Goal: Information Seeking & Learning: Learn about a topic

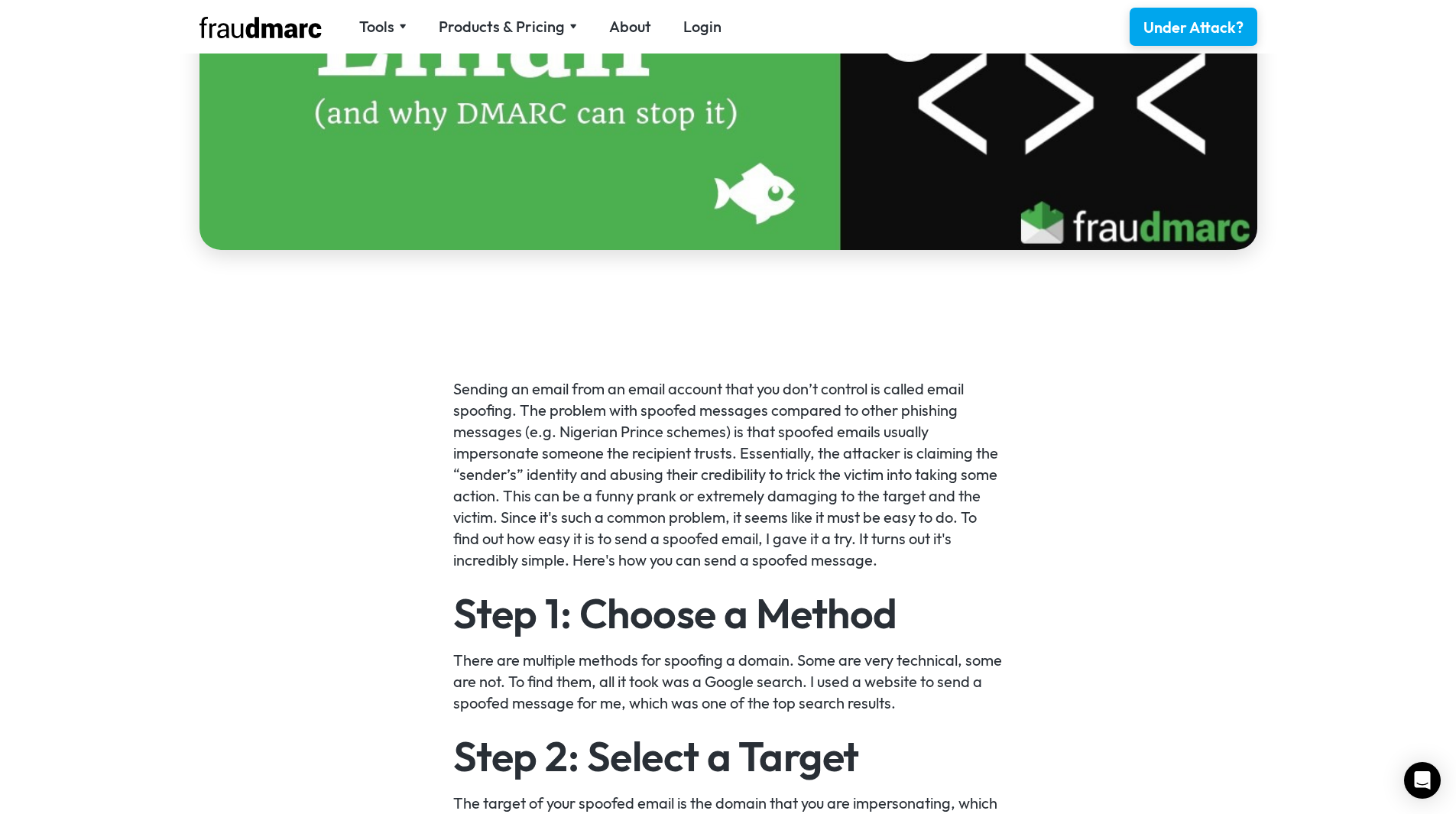
scroll to position [535, 0]
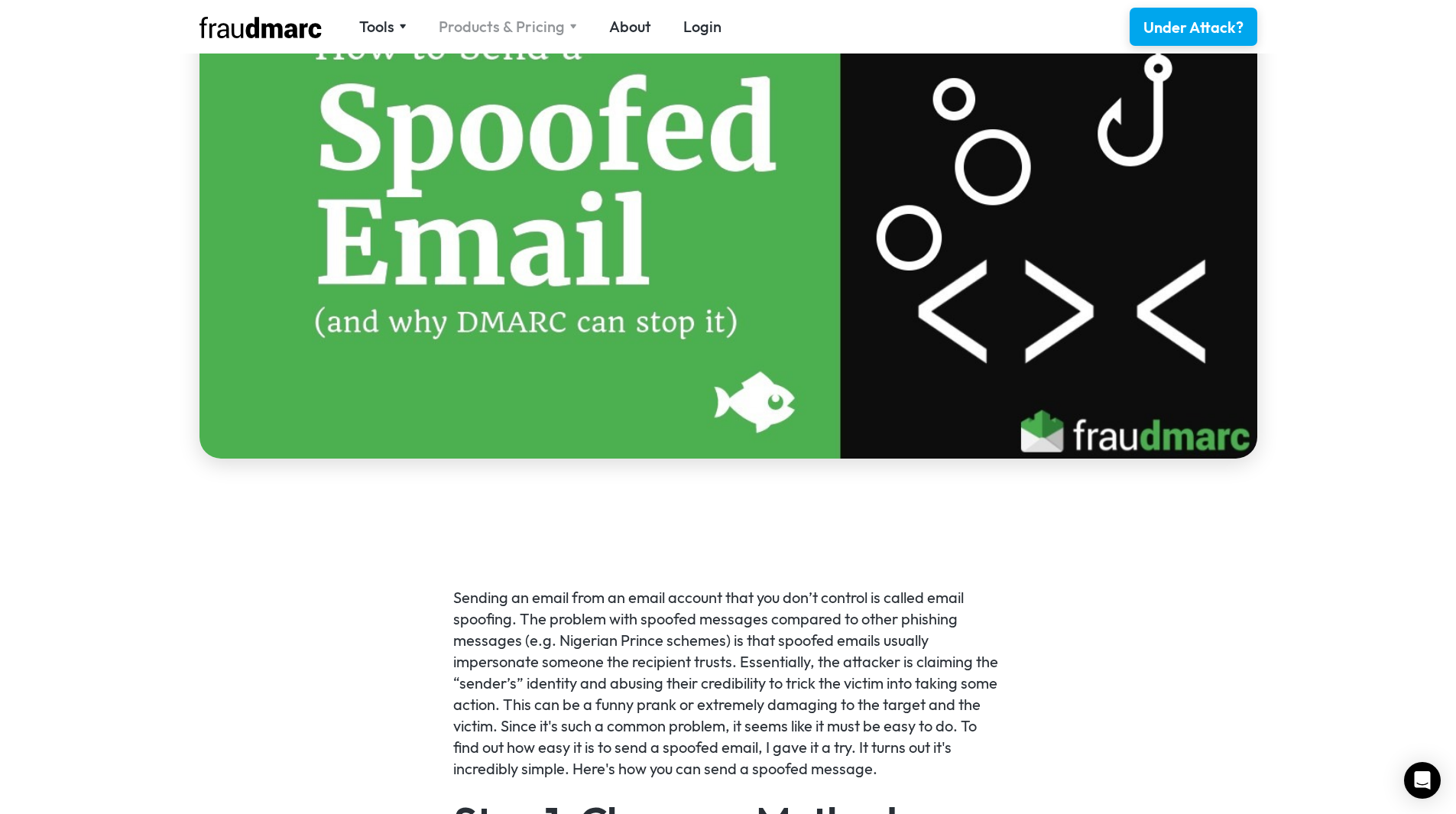
click at [549, 36] on div "Products & Pricing" at bounding box center [502, 26] width 126 height 21
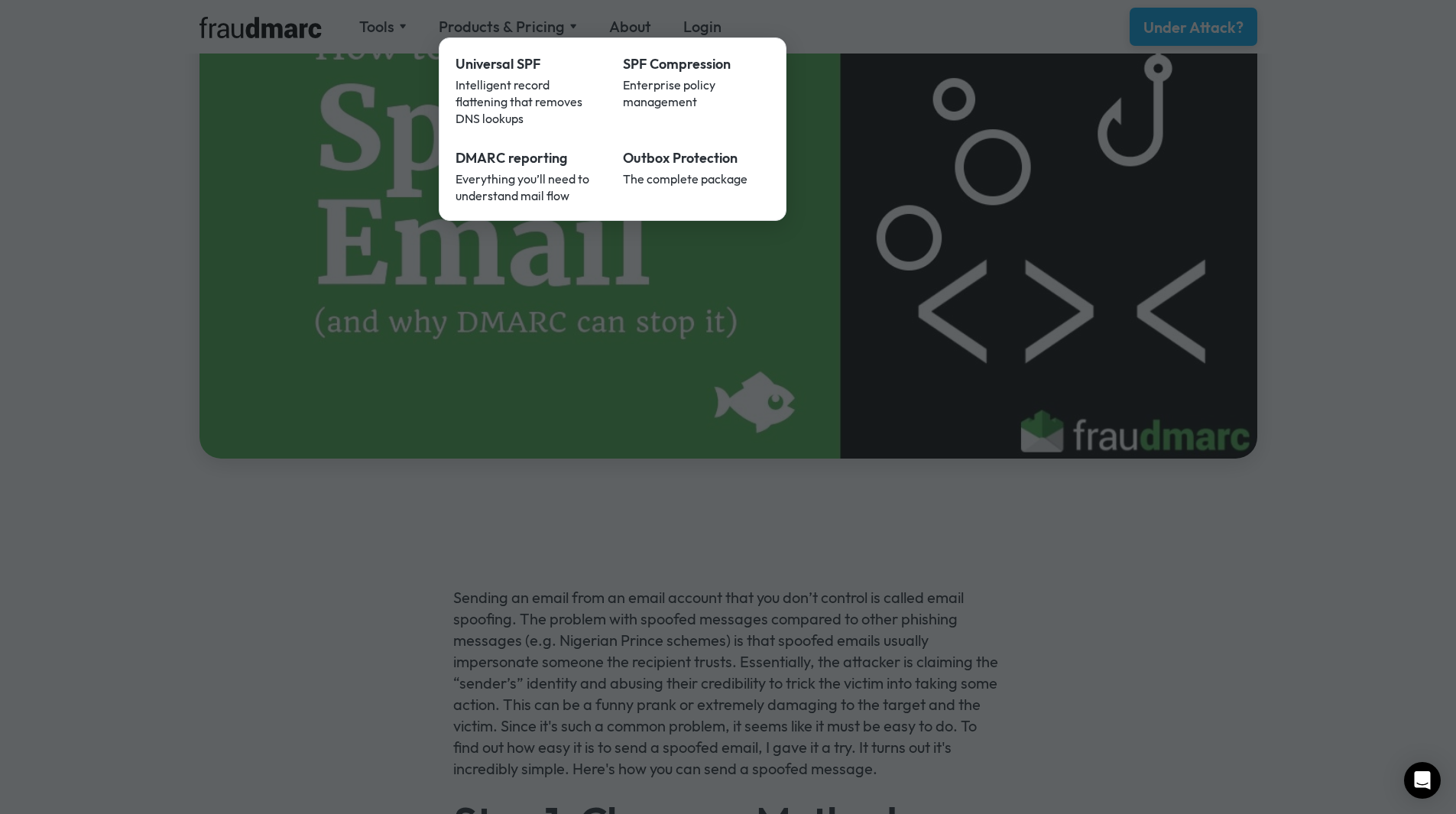
click at [376, 369] on div at bounding box center [728, 407] width 1456 height 814
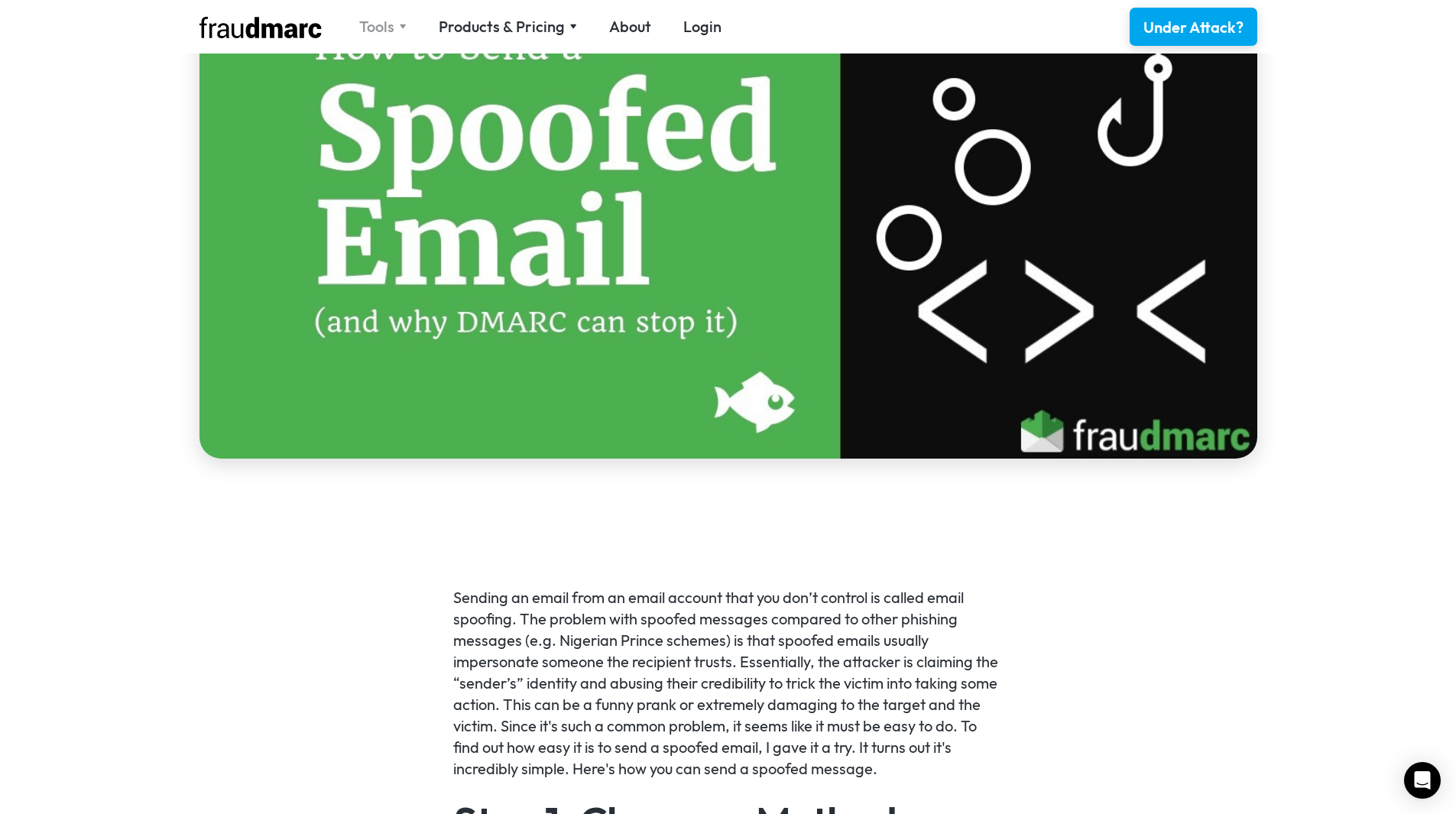
click at [400, 23] on div "Tools" at bounding box center [383, 26] width 48 height 21
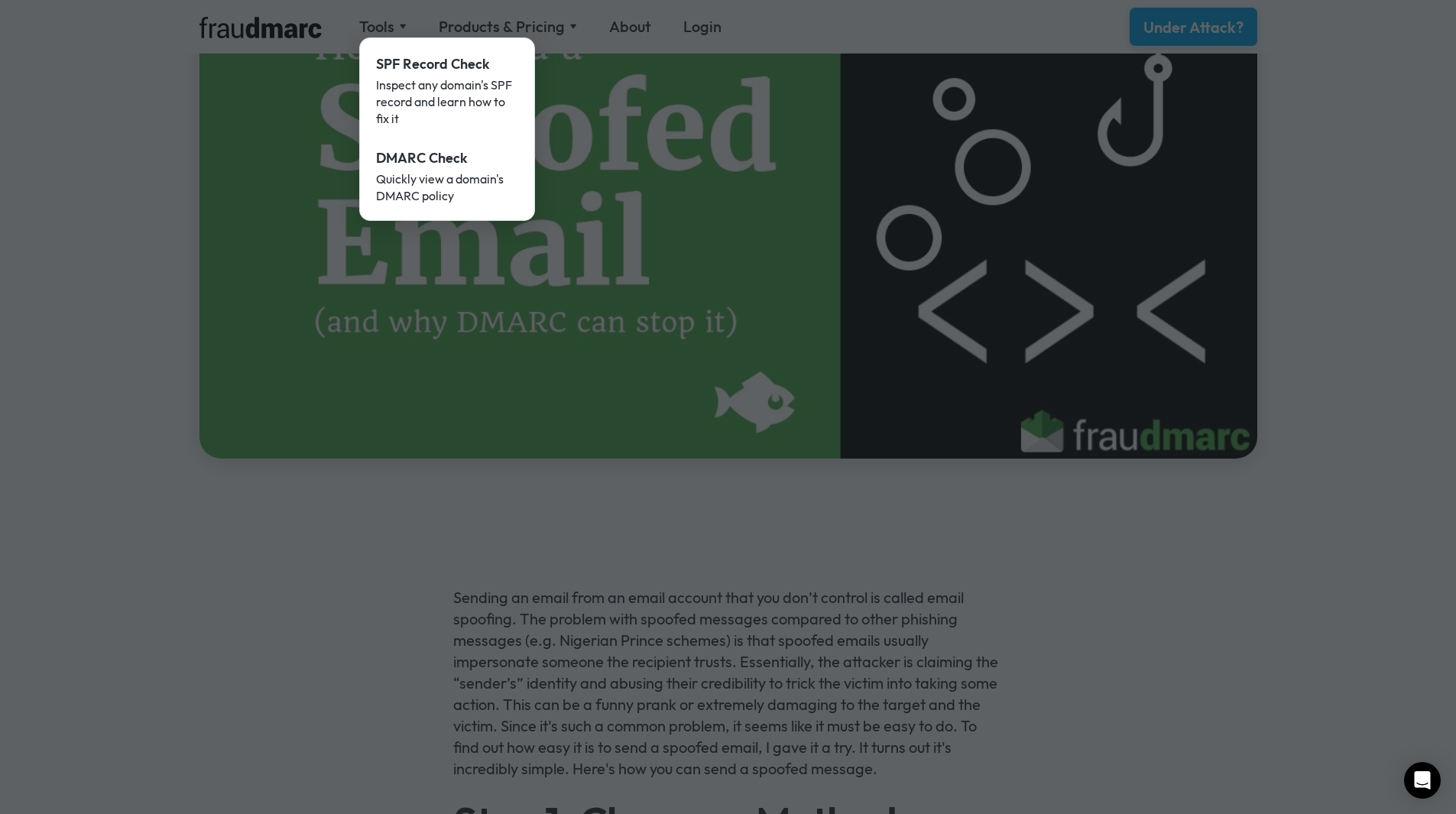
click at [514, 30] on div at bounding box center [728, 407] width 1456 height 814
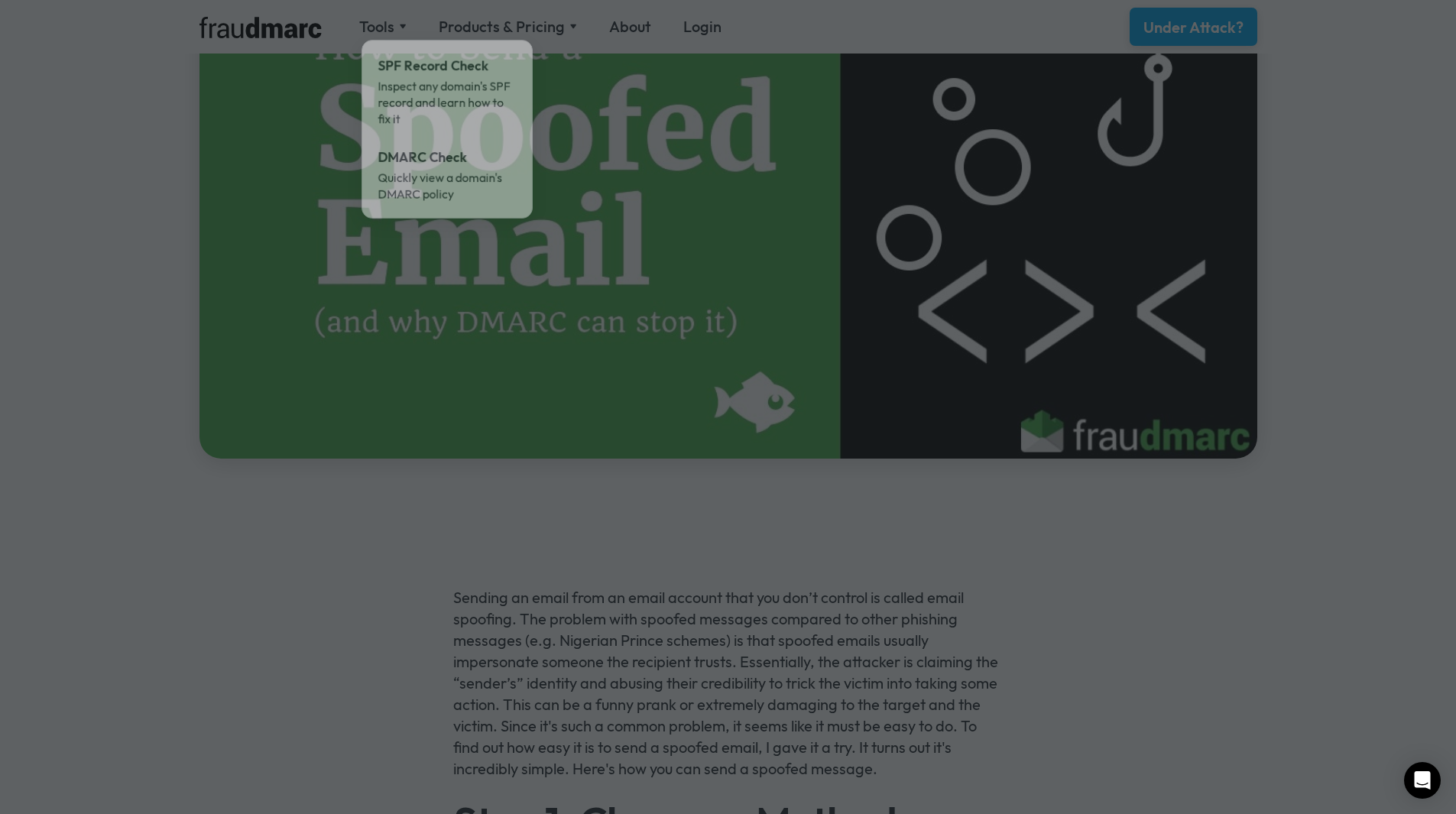
click at [517, 20] on div at bounding box center [728, 407] width 1456 height 814
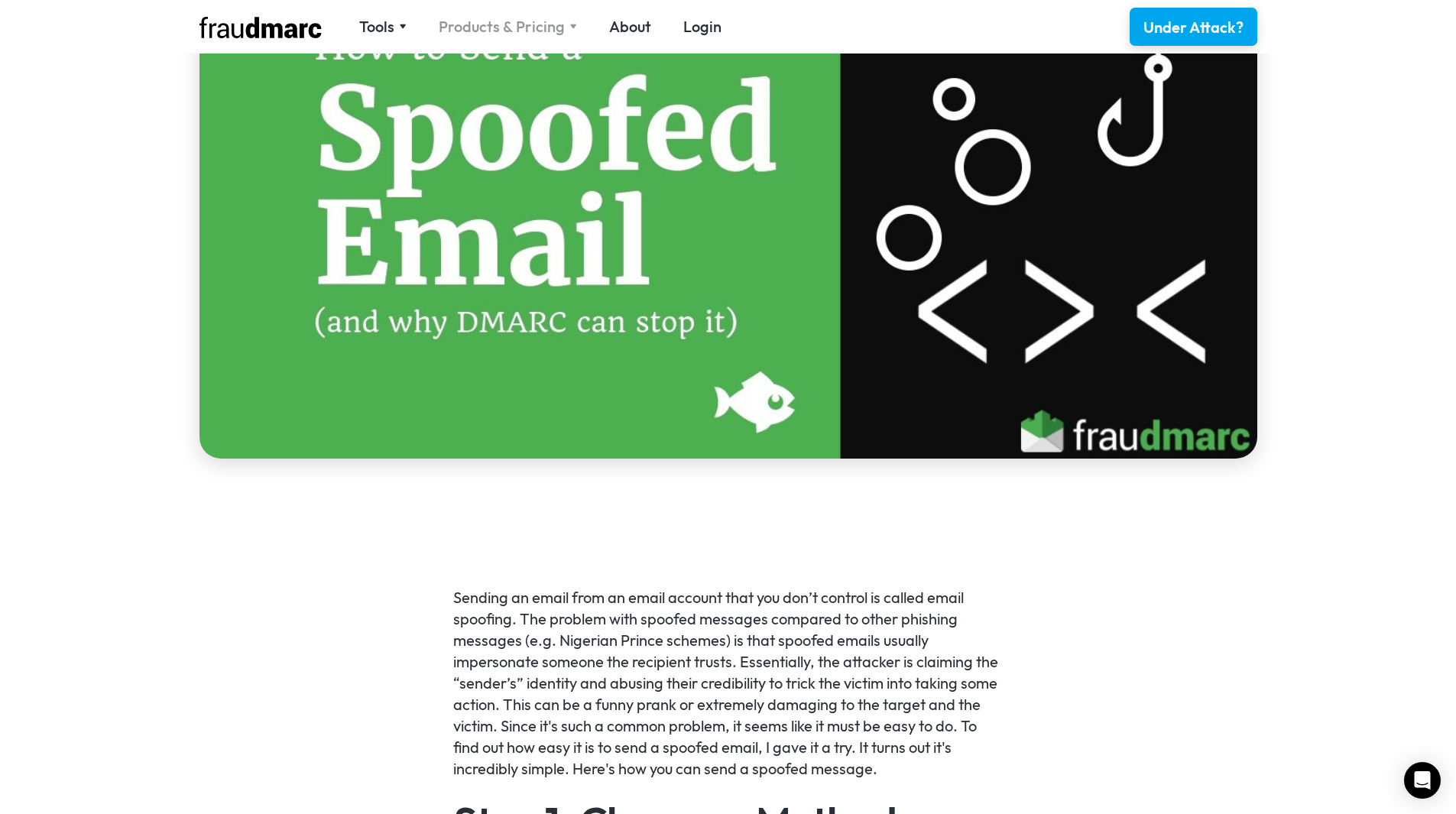
click at [517, 26] on div "Products & Pricing" at bounding box center [502, 26] width 126 height 21
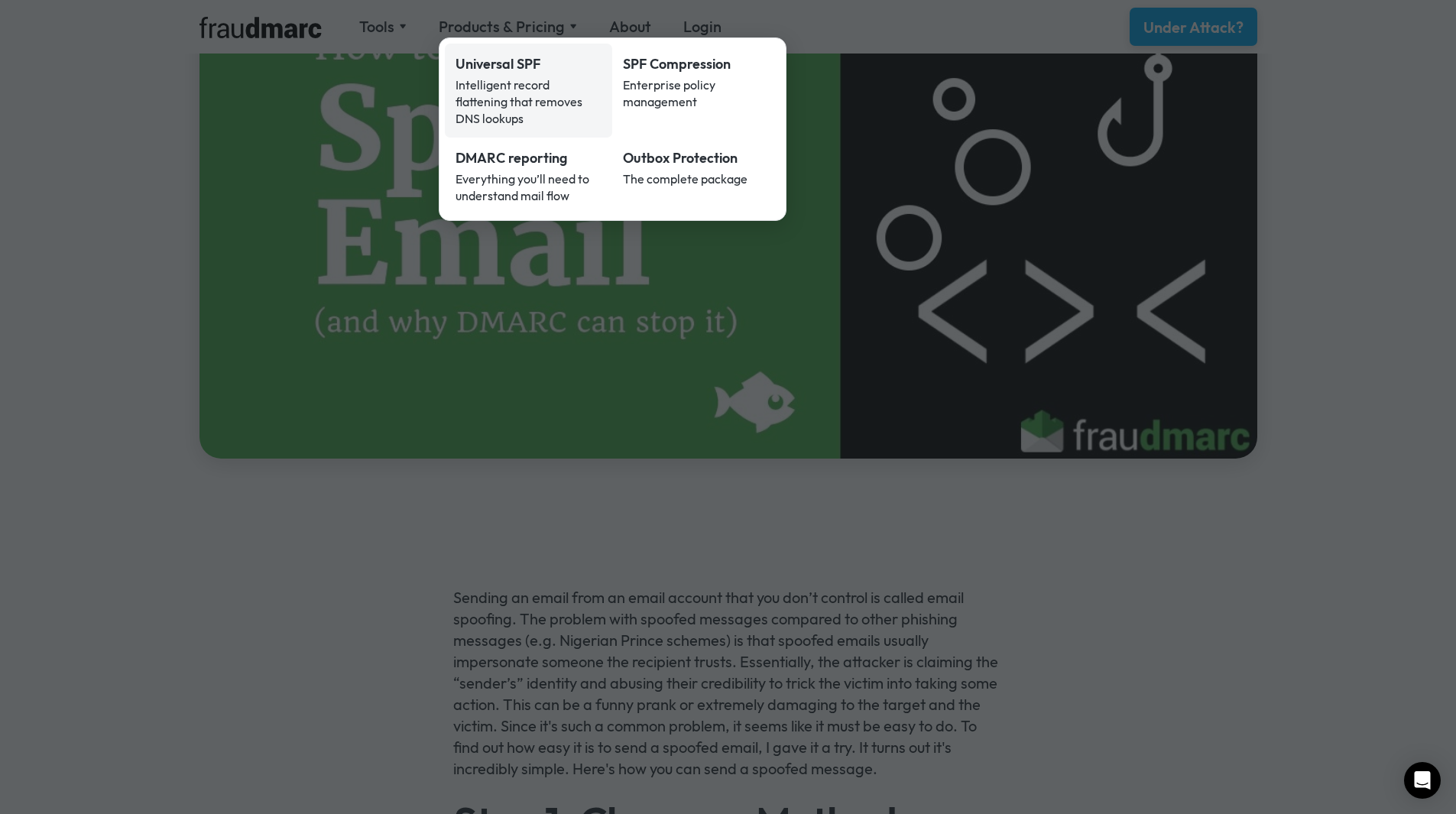
click at [512, 74] on link "Universal SPF Intelligent record flattening that removes DNS lookups" at bounding box center [529, 90] width 168 height 94
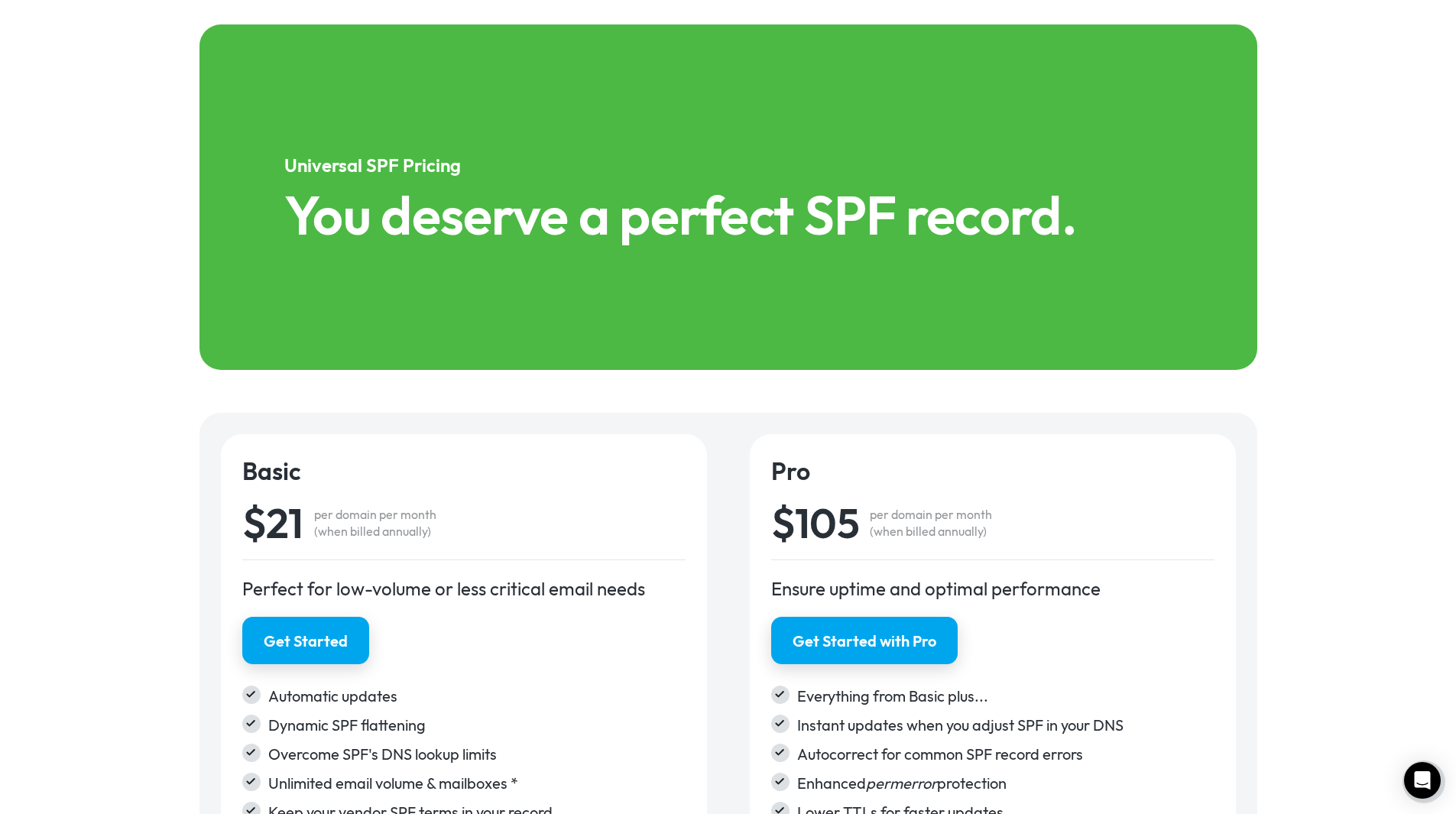
scroll to position [2368, 0]
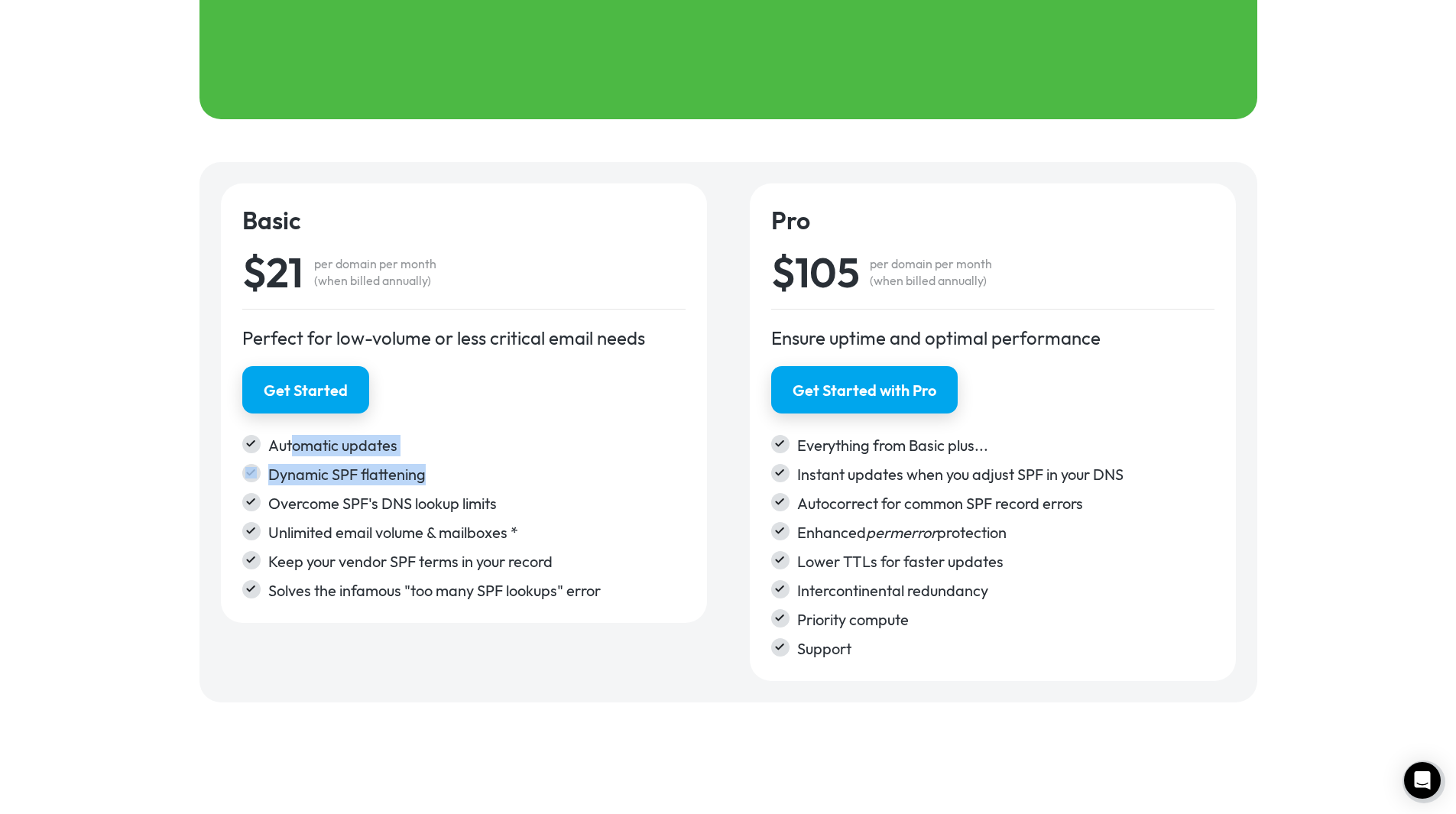
drag, startPoint x: 294, startPoint y: 447, endPoint x: 481, endPoint y: 470, distance: 188.4
click at [477, 470] on div "Automatic updates Dynamic SPF flattening Overcome SPF's DNS lookup limits Unlim…" at bounding box center [464, 518] width 443 height 167
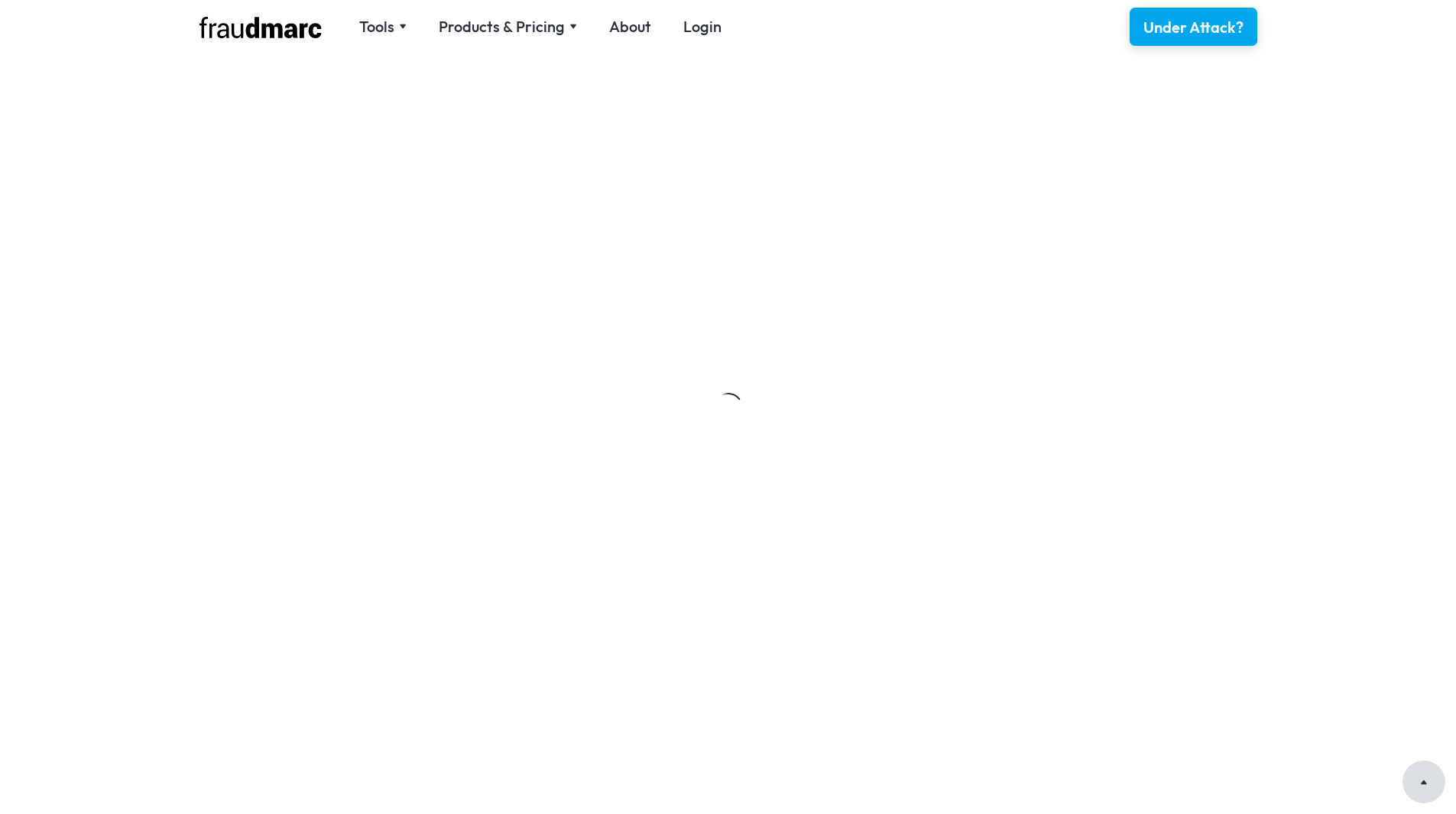
scroll to position [535, 0]
